Goal: Register for event/course

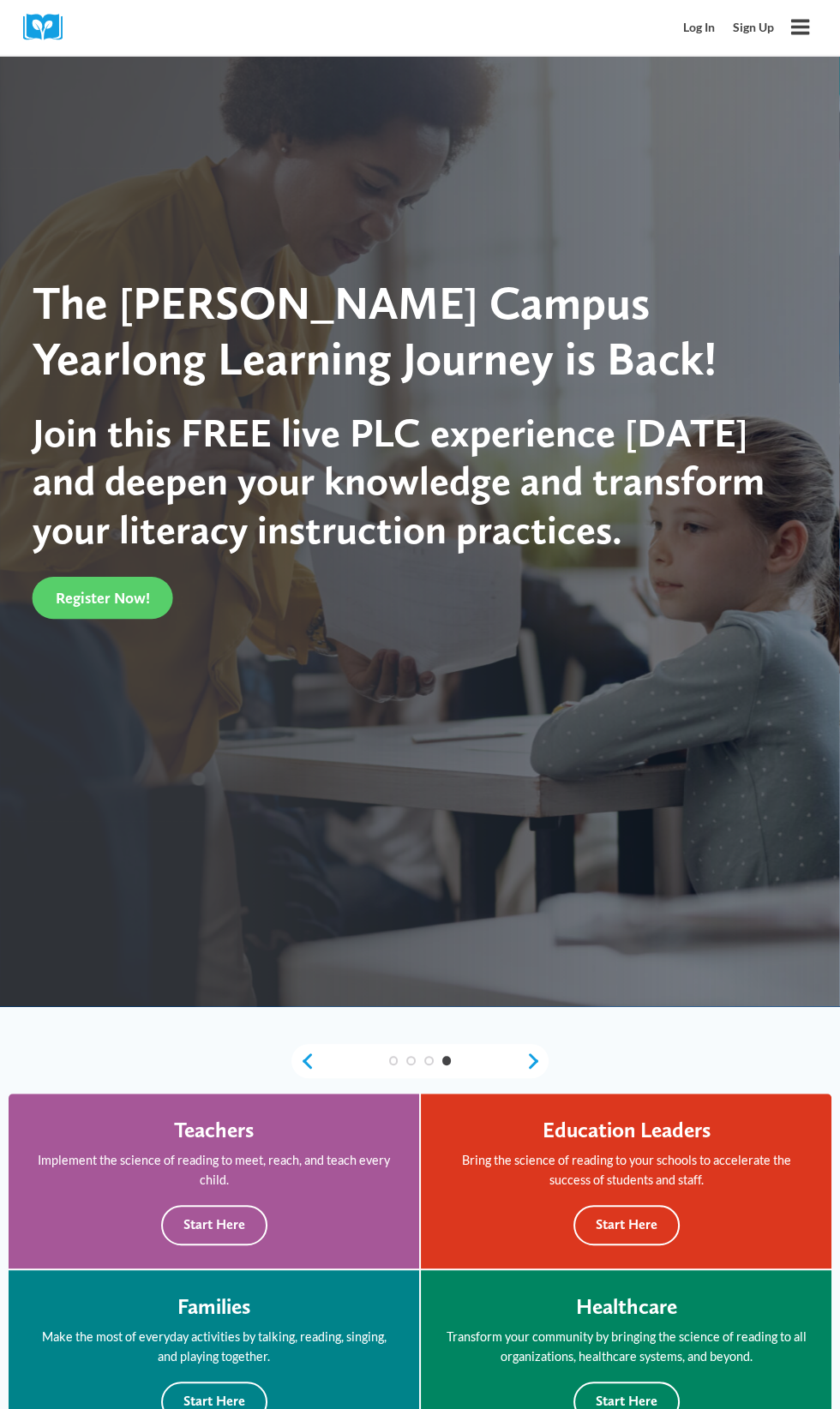
scroll to position [111, 0]
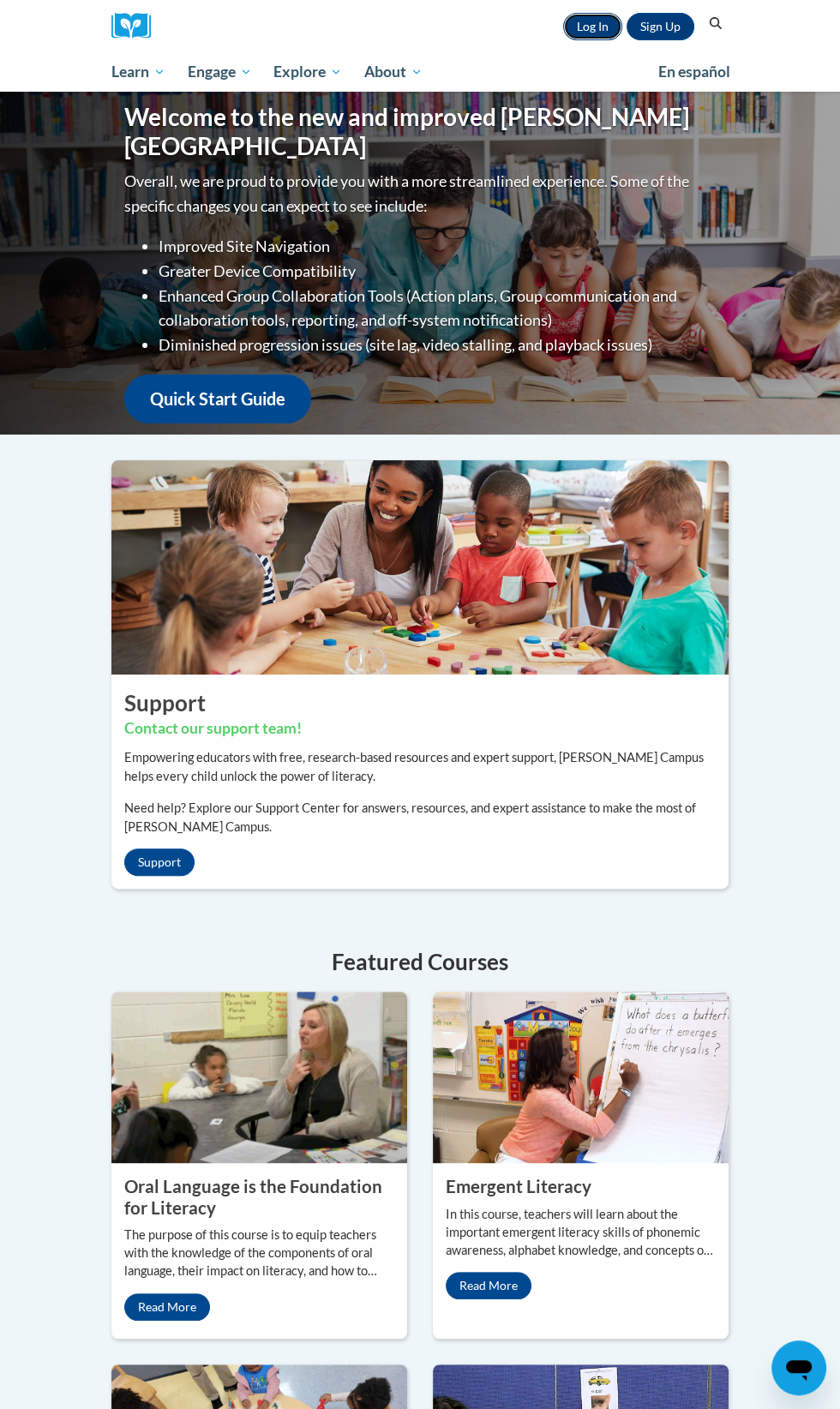
click at [594, 35] on link "Log In" at bounding box center [592, 27] width 59 height 28
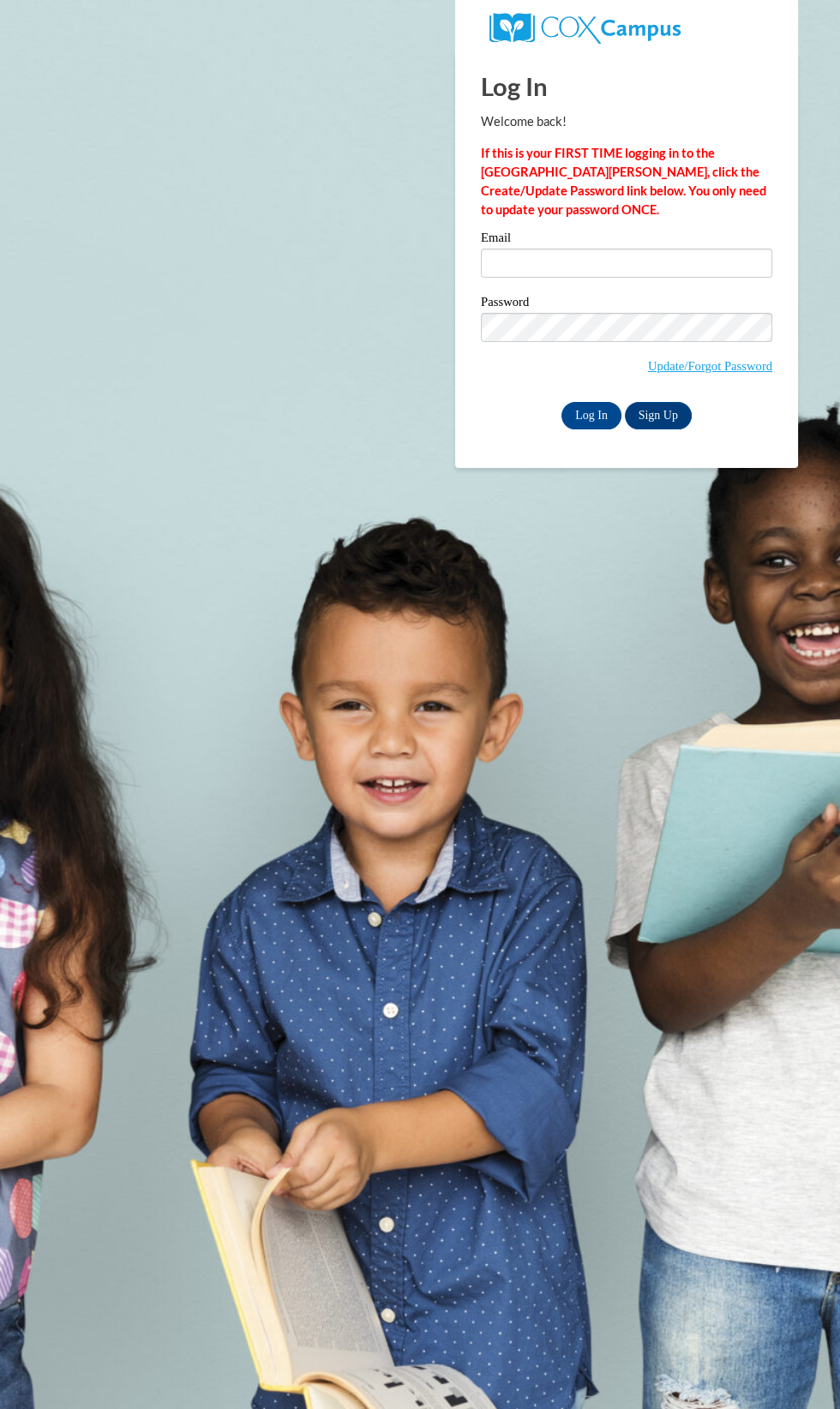
click at [583, 242] on label "Email" at bounding box center [625, 240] width 291 height 17
click at [583, 249] on input "Email" at bounding box center [625, 263] width 291 height 29
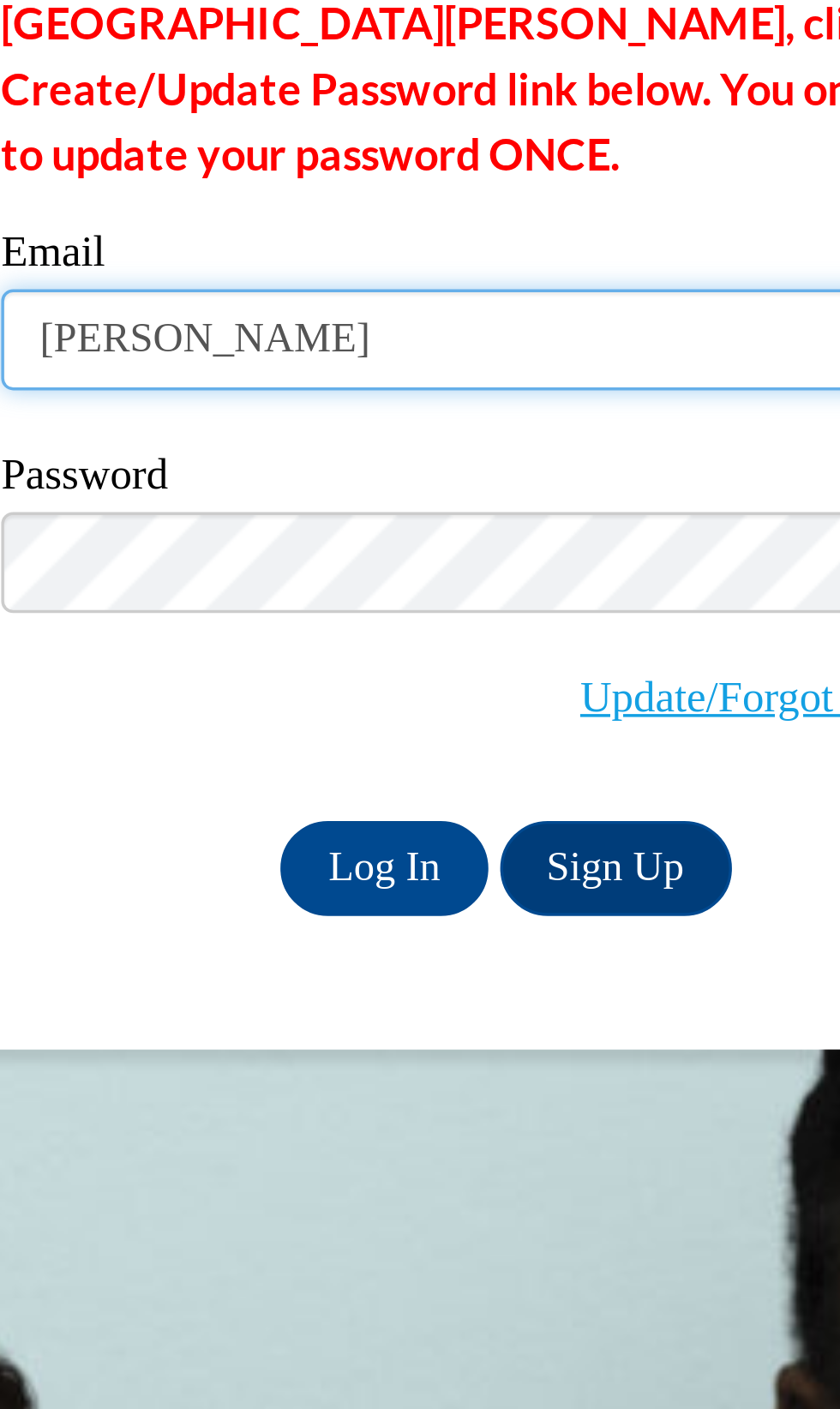
type input "mcgregerjennifer@gmail.com"
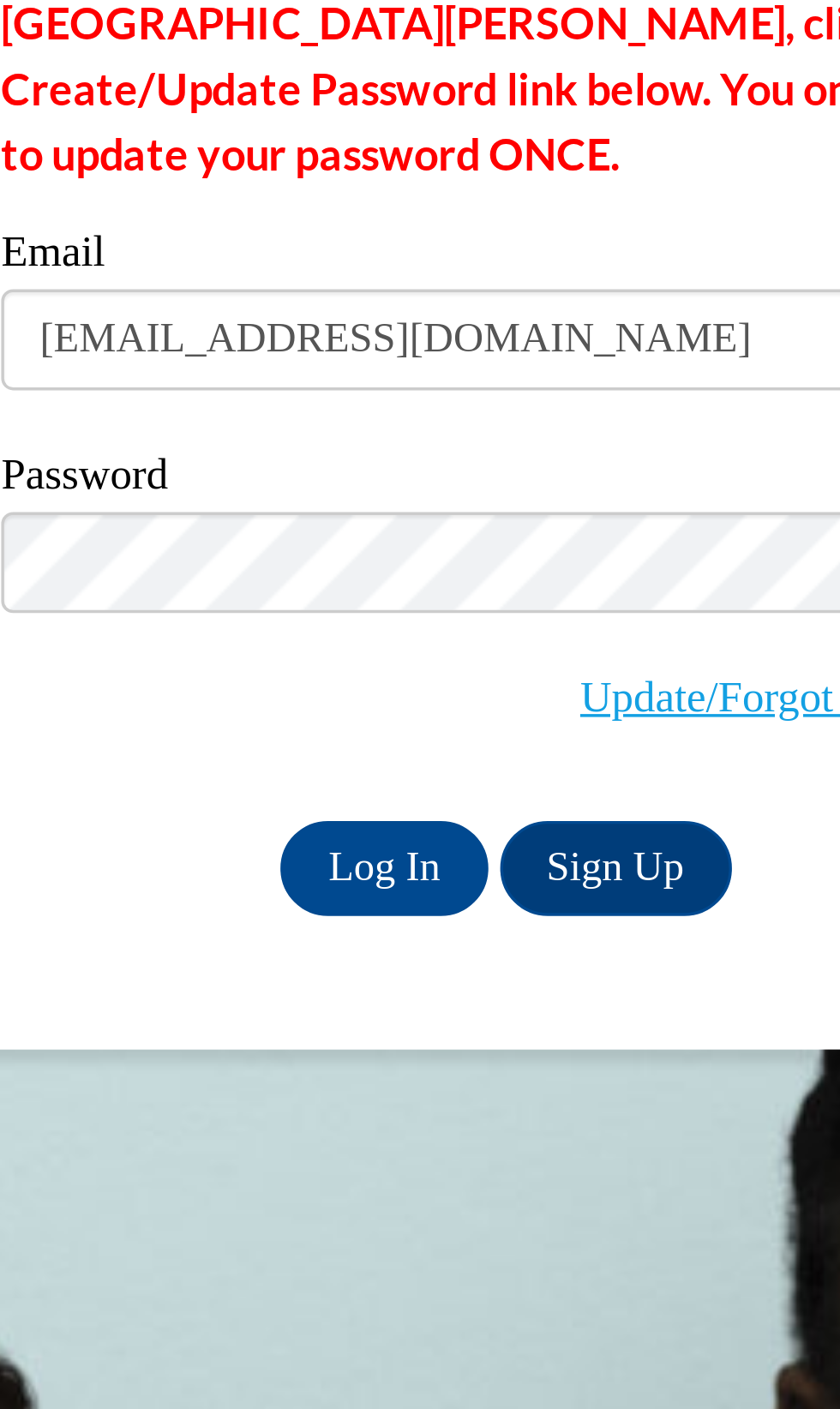
click at [561, 402] on input "Log In" at bounding box center [590, 415] width 60 height 28
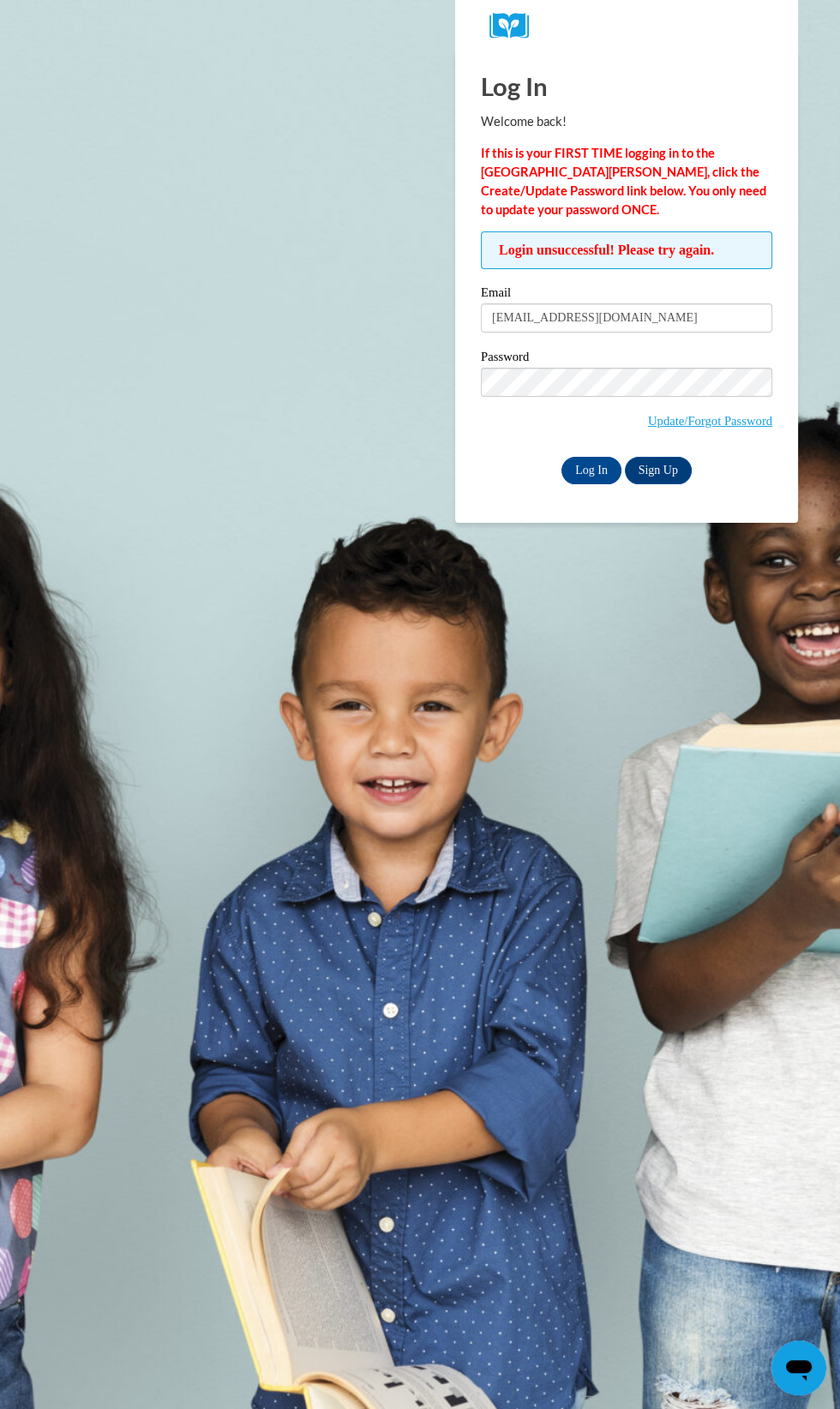
click at [674, 247] on span "Login unsuccessful! Please try again." at bounding box center [625, 251] width 291 height 38
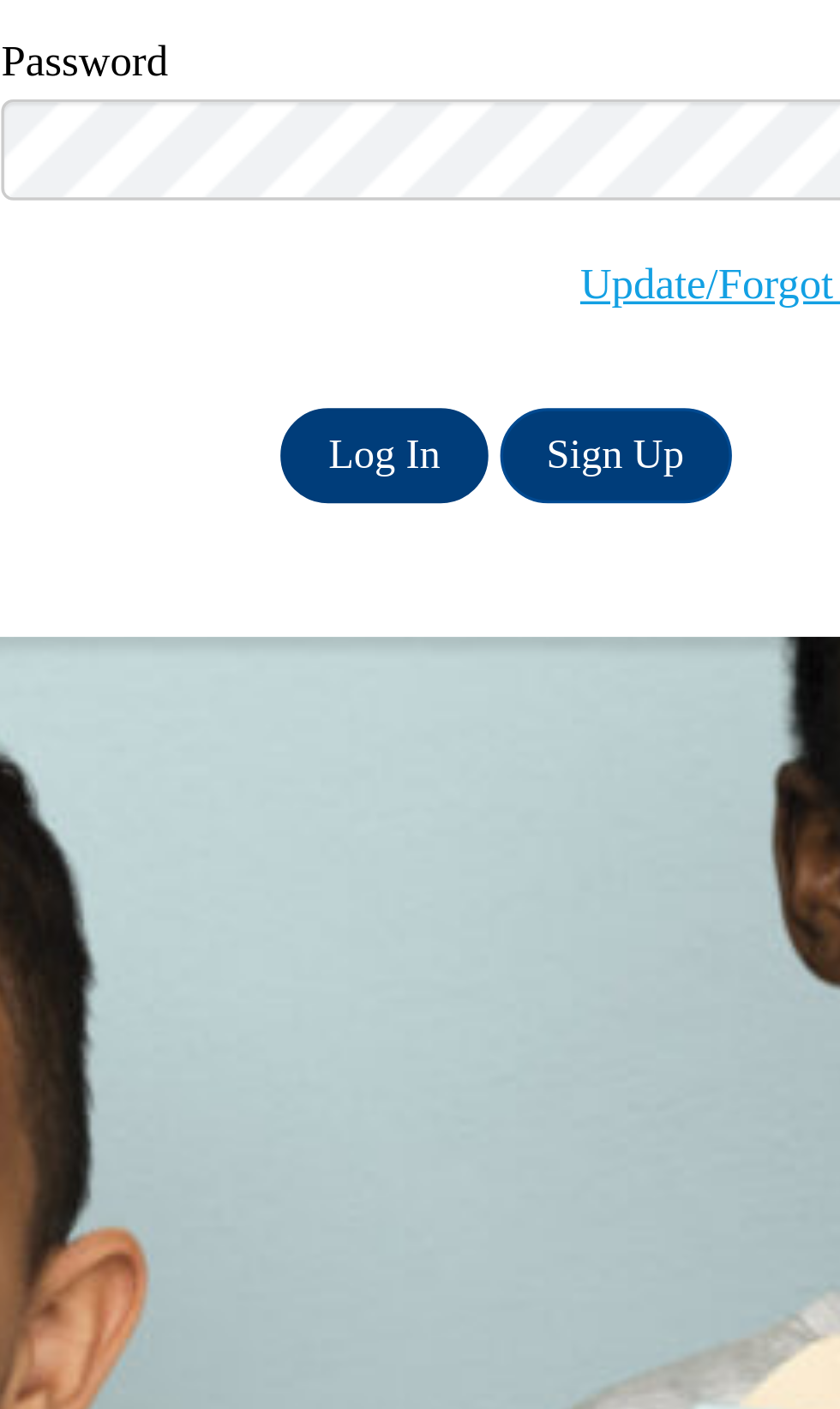
click at [597, 473] on input "Log In" at bounding box center [590, 470] width 60 height 28
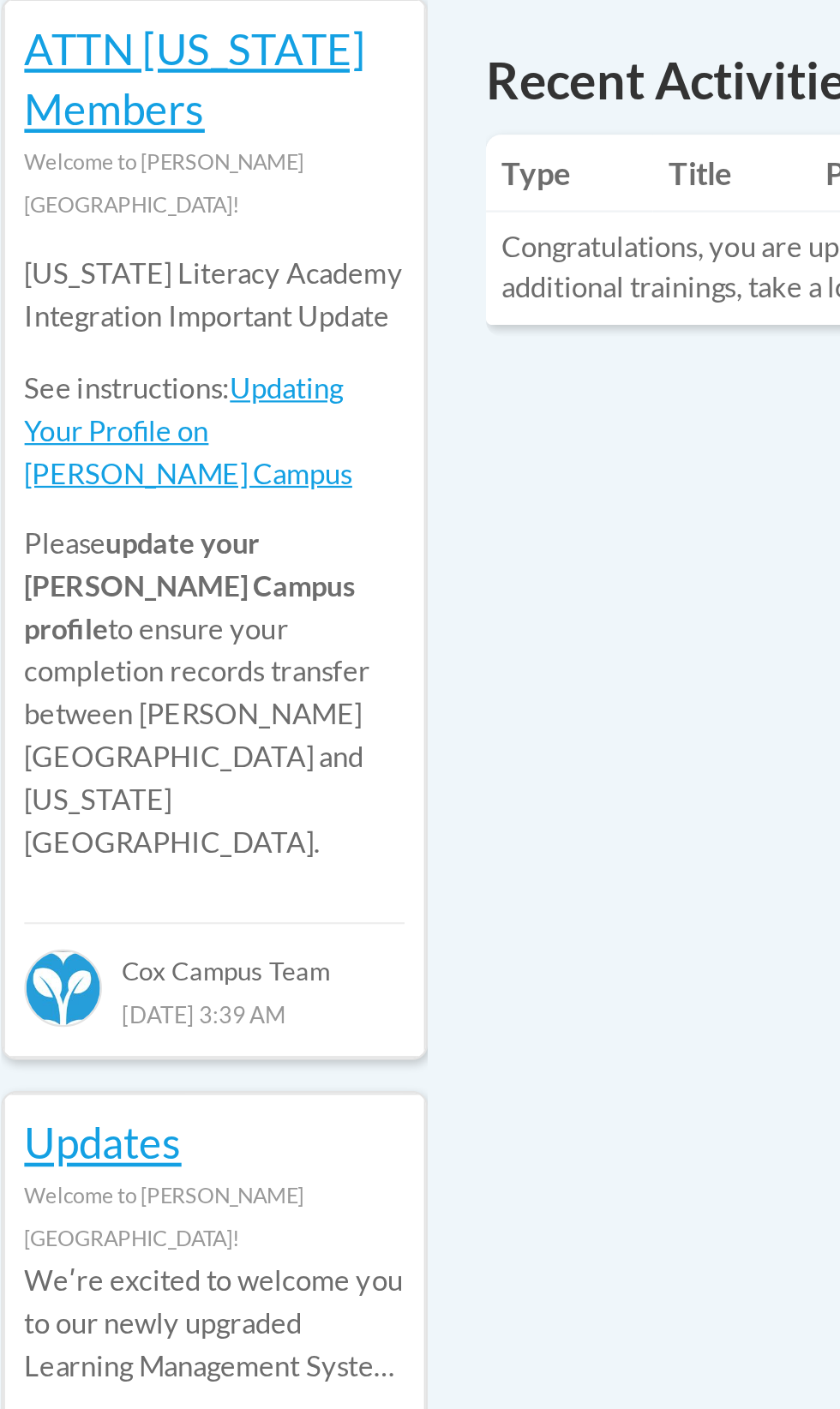
scroll to position [629, 0]
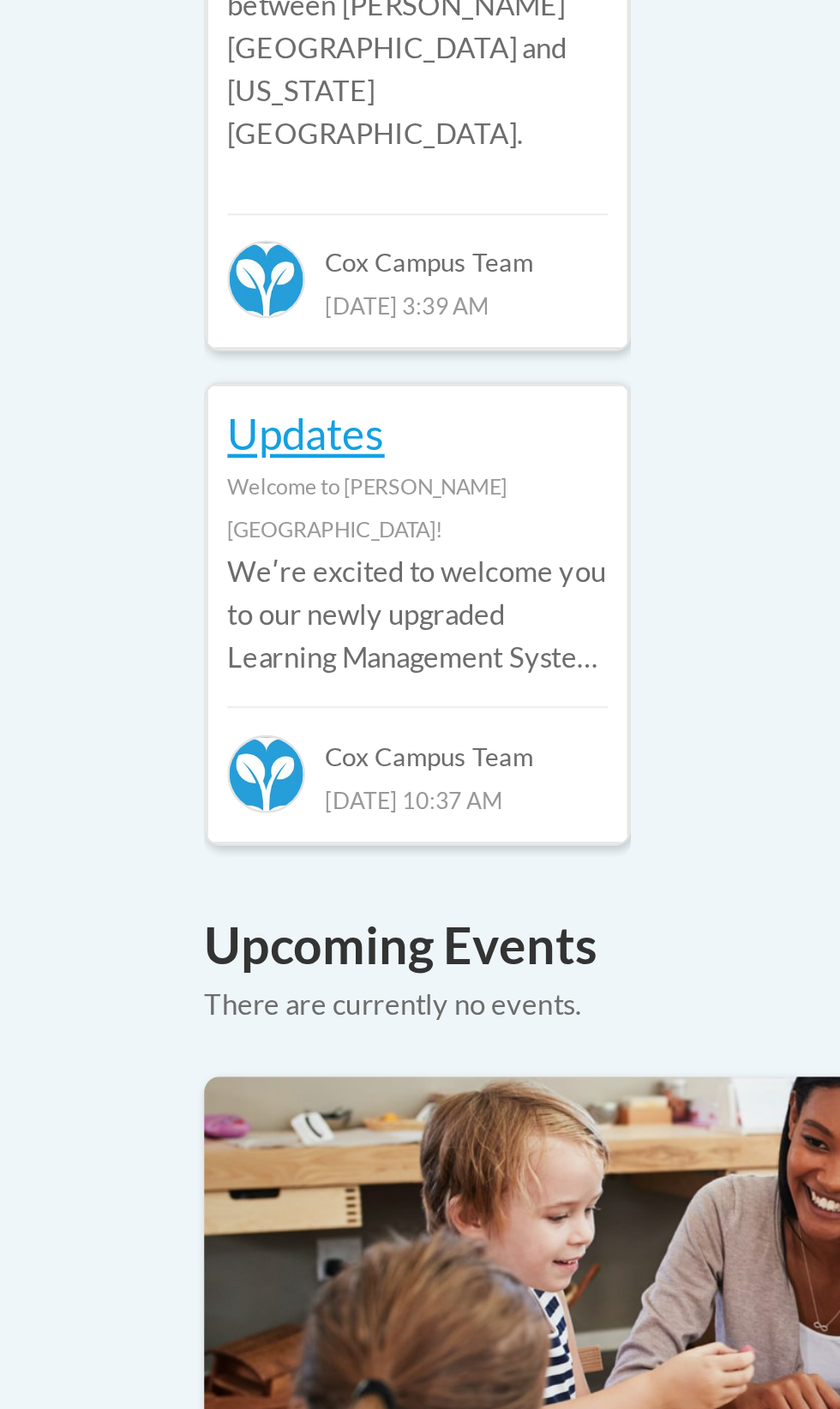
click at [332, 905] on img at bounding box center [420, 1012] width 643 height 215
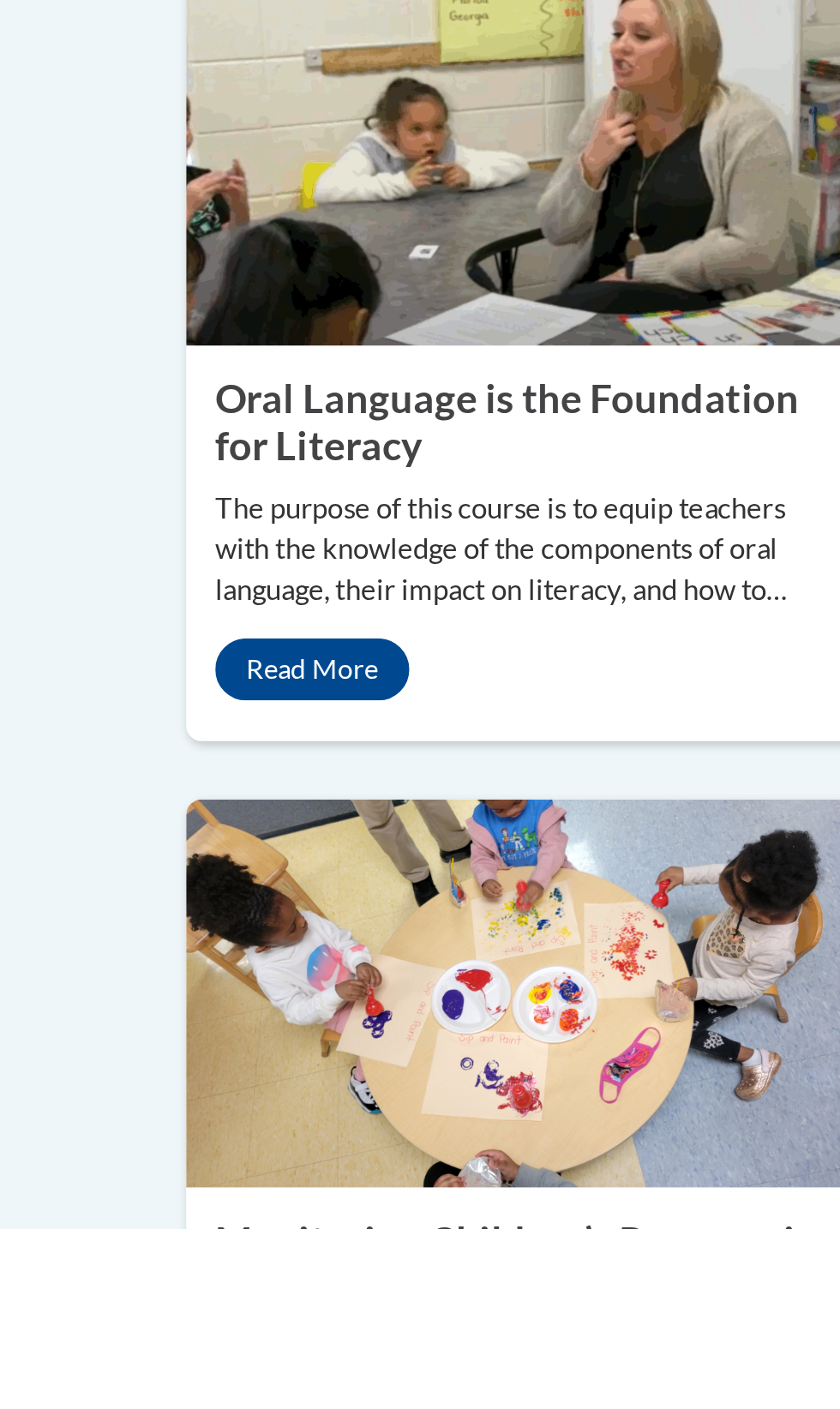
scroll to position [1193, 0]
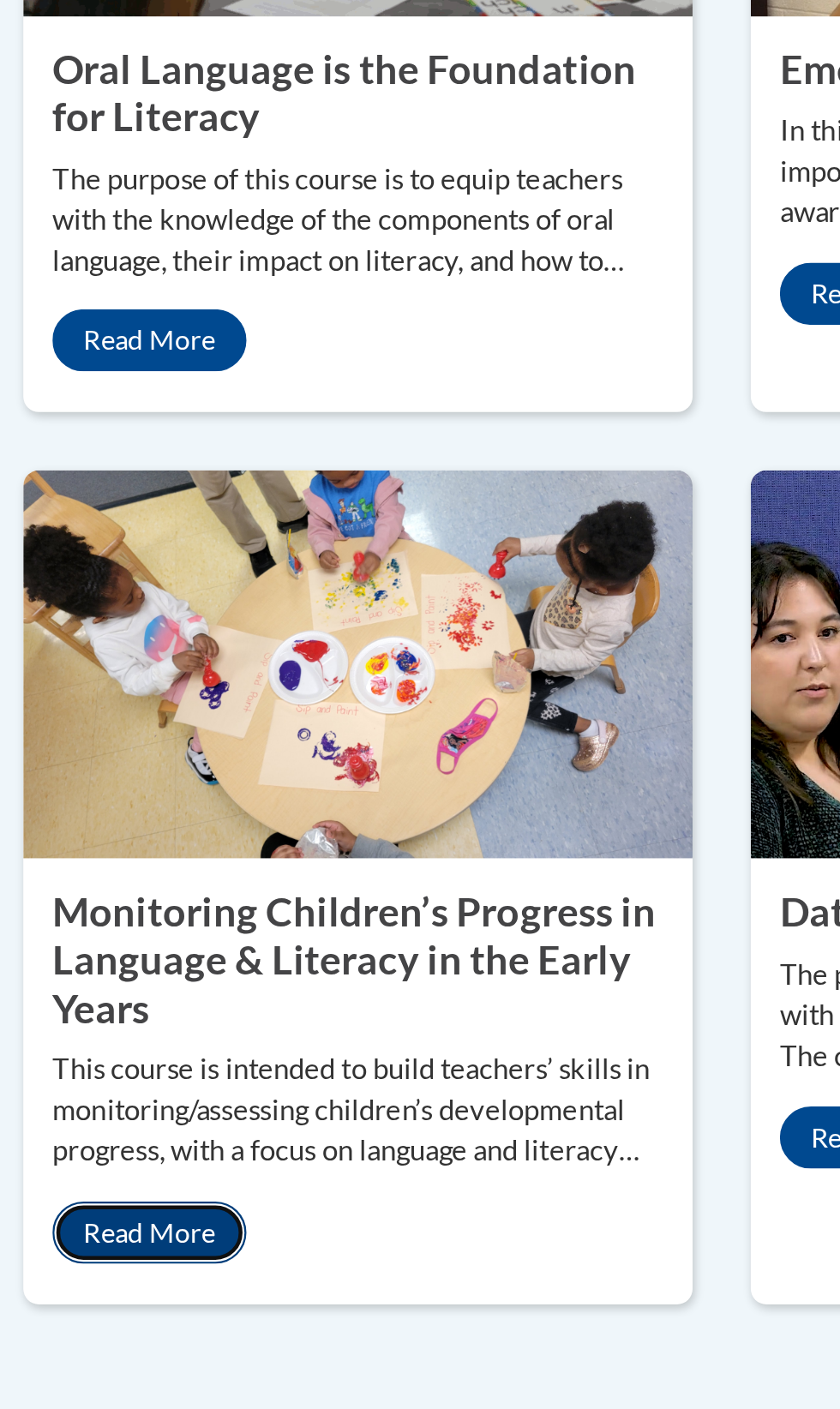
scroll to position [1418, 0]
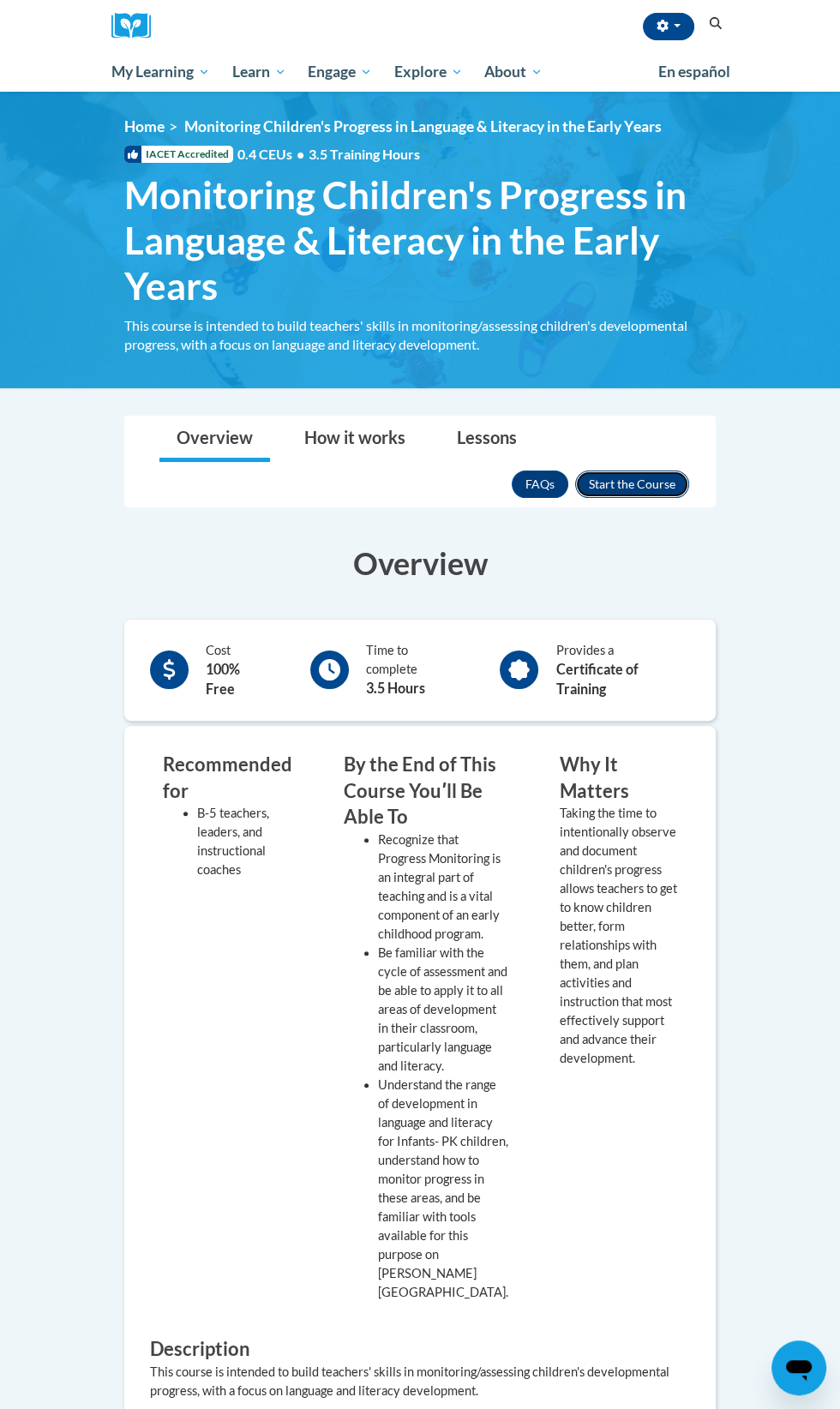
click at [651, 477] on button "Enroll" at bounding box center [632, 484] width 114 height 28
